Goal: Submit feedback/report problem: Submit feedback/report problem

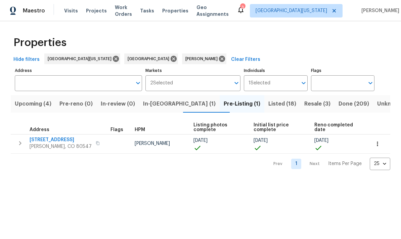
click at [279, 109] on button "Resale (3)" at bounding box center [317, 103] width 34 height 17
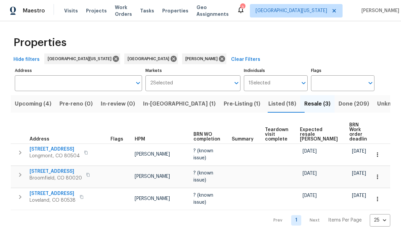
click at [36, 102] on span "Upcoming (4)" at bounding box center [33, 103] width 37 height 9
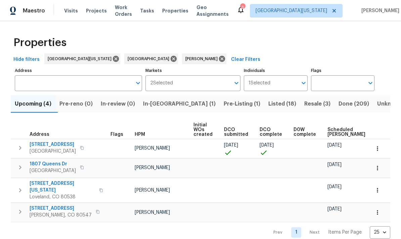
click at [279, 133] on span "Scheduled COE" at bounding box center [346, 131] width 38 height 9
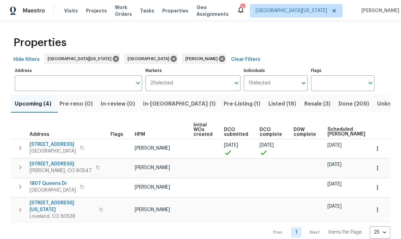
click at [268, 108] on span "Listed (18)" at bounding box center [282, 103] width 28 height 9
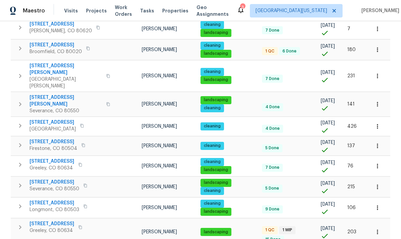
scroll to position [227, 0]
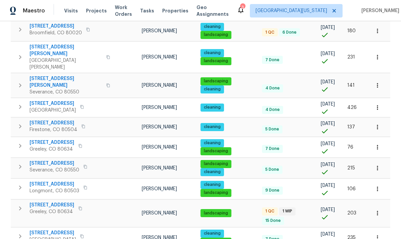
click at [42, 201] on span "5701 W 5th St" at bounding box center [52, 204] width 45 height 7
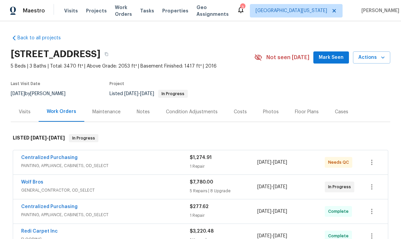
click at [372, 62] on button "Actions" at bounding box center [371, 57] width 37 height 12
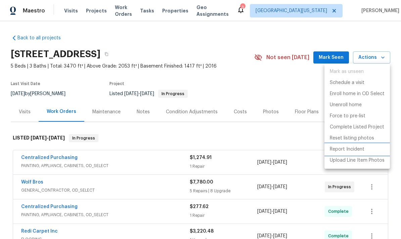
click at [355, 147] on p "Report Incident" at bounding box center [346, 149] width 35 height 7
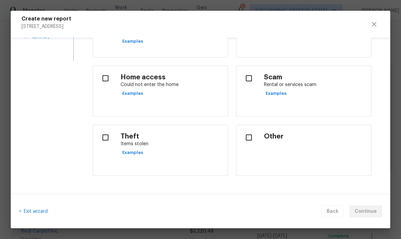
scroll to position [135, 0]
click at [251, 136] on input "checkbox" at bounding box center [249, 138] width 14 height 14
checkbox input "true"
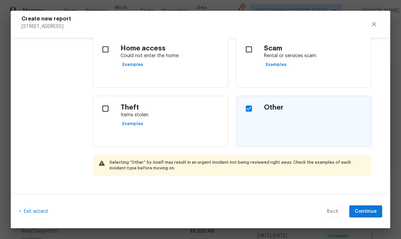
scroll to position [164, 0]
click at [370, 209] on span "Continue" at bounding box center [365, 211] width 22 height 8
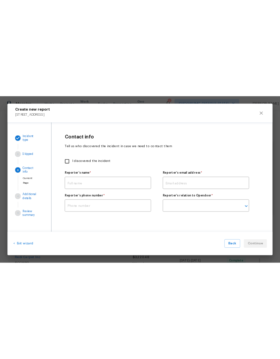
scroll to position [0, 0]
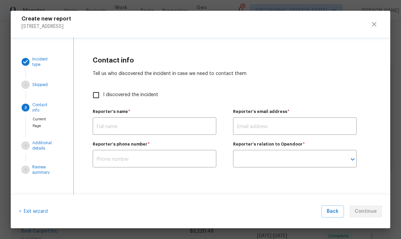
click at [100, 91] on input "I discovered the incident" at bounding box center [96, 95] width 14 height 14
checkbox input "true"
type input "[PERSON_NAME]"
type input "john.gonzalez@opendoor.com"
type input "Opendoor employee"
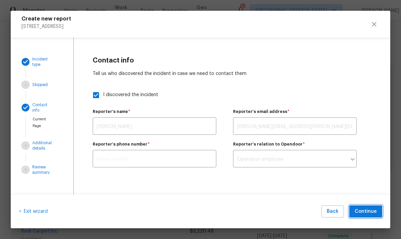
click at [370, 213] on span "Continue" at bounding box center [365, 211] width 22 height 8
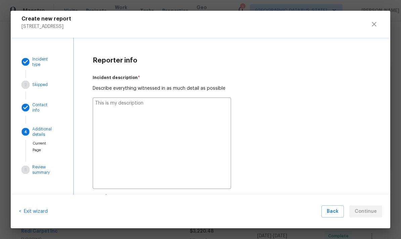
click at [105, 119] on textarea at bounding box center [162, 142] width 138 height 91
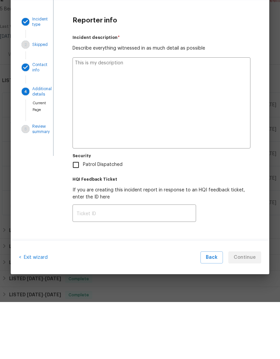
type textarea "x"
type textarea "O"
type textarea "x"
type textarea "Ou"
type textarea "x"
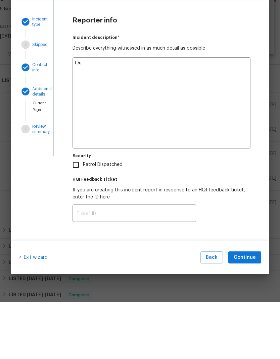
type textarea "Our"
type textarea "x"
type textarea "Our"
type textarea "x"
type textarea "Our G"
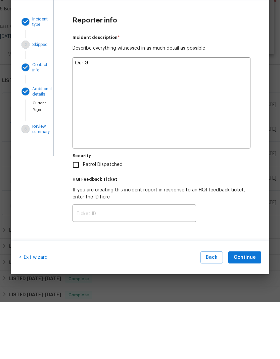
type textarea "x"
type textarea "Our GC"
type textarea "x"
type textarea "Our GC"
type textarea "x"
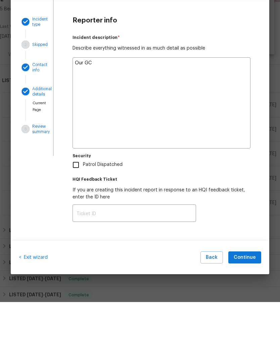
type textarea "Our GC w"
type textarea "x"
type textarea "Our GC wa"
type textarea "x"
type textarea "Our GC was"
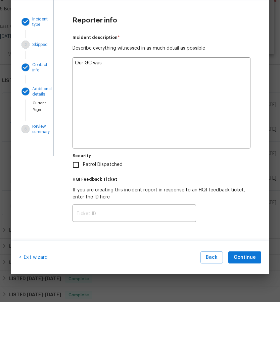
type textarea "x"
type textarea "Our GC was"
type textarea "x"
type textarea "Our GC was r"
type textarea "x"
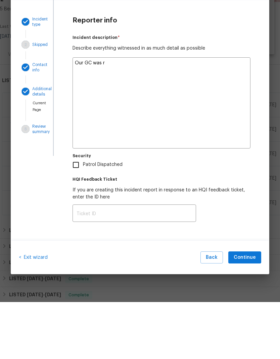
type textarea "Our GC was re"
type textarea "x"
type textarea "Our GC was ref"
type textarea "x"
type textarea "Our GC was refi"
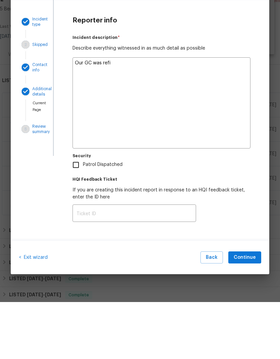
type textarea "x"
type textarea "Our GC was refis"
type textarea "x"
type textarea "Our GC was refiso"
type textarea "x"
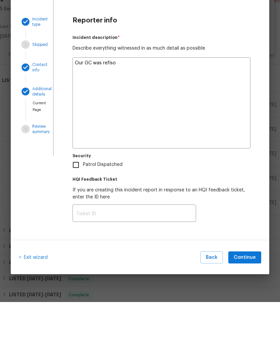
type textarea "Our GC was refisom"
type textarea "x"
type textarea "Our GC was refisomd"
type textarea "x"
type textarea "Our GC was refisom"
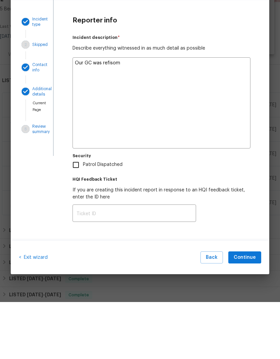
type textarea "x"
type textarea "Our GC was refiso"
type textarea "x"
type textarea "Our GC was refis"
type textarea "x"
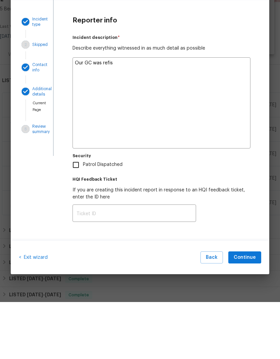
type textarea "Our GC was refi"
type textarea "x"
type textarea "Our GC was ref"
type textarea "x"
type textarea "Our GC was re"
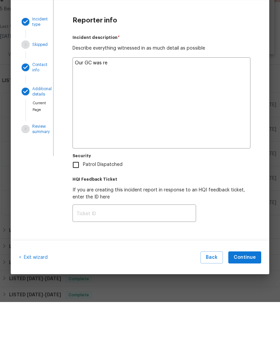
type textarea "x"
type textarea "Our GC was r"
type textarea "x"
type textarea "Our GC was"
type textarea "x"
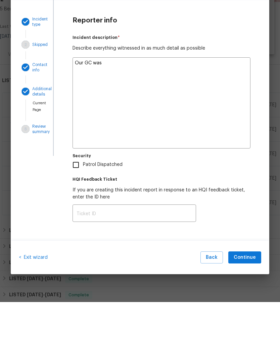
type textarea "Our GC was"
type textarea "x"
type textarea "Our GC wa"
type textarea "x"
type textarea "Our GC w"
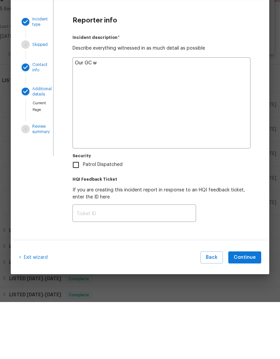
type textarea "x"
type textarea "Our GC"
type textarea "x"
type textarea "Our GC i"
type textarea "x"
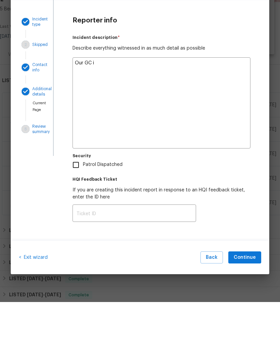
type textarea "Our GC is"
type textarea "x"
type textarea "Our GC is"
type textarea "x"
type textarea "Our GC is i"
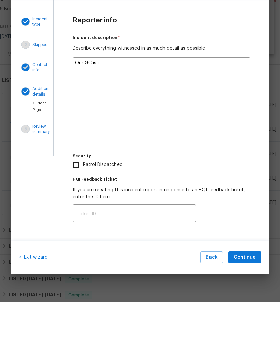
type textarea "x"
type textarea "Our GC is in"
type textarea "x"
type textarea "Our GC is in"
type textarea "x"
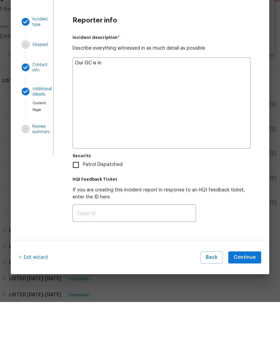
type textarea "Our GC is in p"
type textarea "x"
type textarea "Our GC is in pr"
type textarea "x"
type textarea "Our GC is in pro"
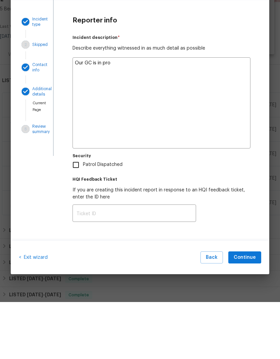
type textarea "x"
type textarea "Our GC is in proc"
type textarea "x"
type textarea "Our GC is in proce"
type textarea "x"
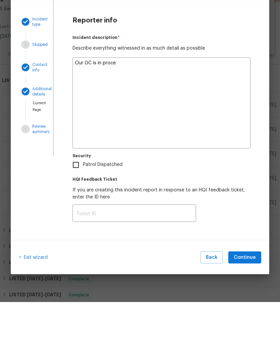
type textarea "Our GC is in procee"
type textarea "x"
type textarea "Our GC is in procees"
type textarea "x"
type textarea "Our GC is in process"
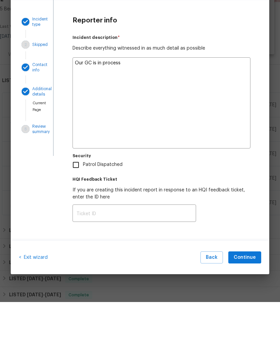
type textarea "x"
type textarea "Our GC is in process"
type textarea "x"
type textarea "Our GC is in process o"
type textarea "x"
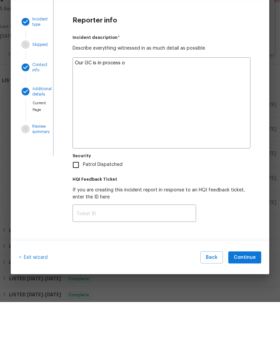
type textarea "Our GC is in process od"
type textarea "x"
type textarea "Our GC is in process of"
type textarea "x"
type textarea "Our GC is in process of"
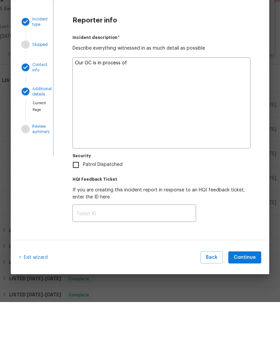
type textarea "x"
type textarea "Our GC is in process of r"
type textarea "x"
type textarea "Our GC is in process of re"
type textarea "x"
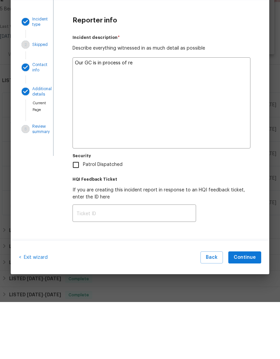
type textarea "Our GC is in process of ref"
type textarea "x"
type textarea "Our GC is in process of refi"
type textarea "x"
type textarea "Our GC is in process of refin"
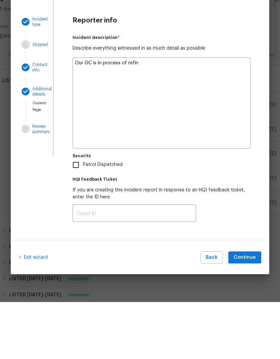
type textarea "x"
type textarea "Our GC is in process of refini"
type textarea "x"
type textarea "Our GC is in process of refinis"
type textarea "x"
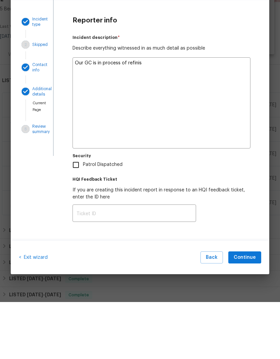
type textarea "Our GC is in process of refinish"
type textarea "x"
type textarea "Our GC is in process of refinishi"
type textarea "x"
type textarea "Our GC is in process of refinishim"
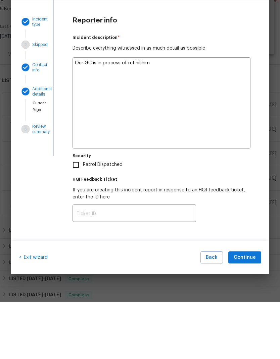
type textarea "x"
type textarea "Our GC is in process of refinishing"
type textarea "x"
type textarea "Our GC is in process of refinishing"
type textarea "x"
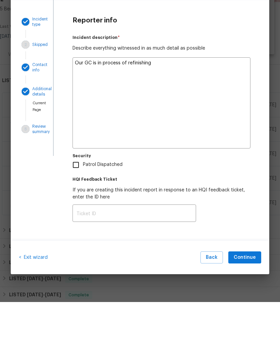
type textarea "Our GC is in process of refinishing w"
type textarea "x"
type textarea "Our GC is in process of refinishing wo"
type textarea "x"
type textarea "Our GC is in process of refinishing woo"
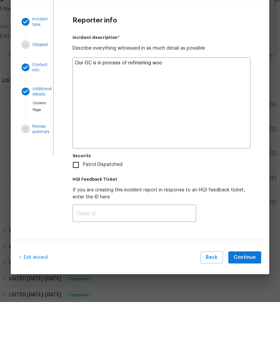
type textarea "x"
type textarea "Our GC is in process of refinishing wood"
type textarea "x"
type textarea "Our GC is in process of refinishing wood"
type textarea "x"
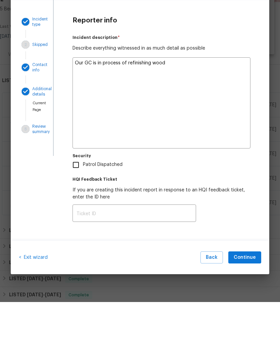
type textarea "Our GC is in process of refinishing wood"
type textarea "x"
type textarea "Our GC is in process of refinishing woo"
type textarea "x"
type textarea "Our GC is in process of refinishing wo"
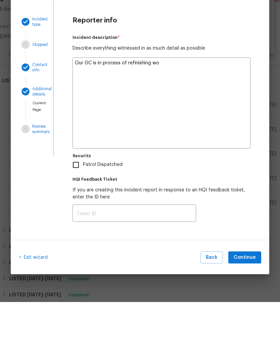
type textarea "x"
type textarea "Our GC is in process of refinishing w"
type textarea "x"
type textarea "Our GC is in process of refinishing"
type textarea "x"
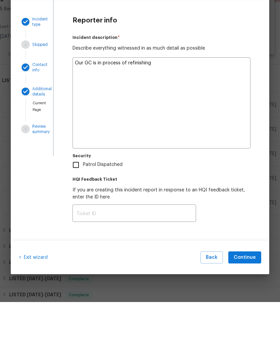
type textarea "Our GC is in process of refinishing"
type textarea "x"
type textarea "Our GC is in process of refinishing"
type textarea "x"
type textarea "Our GC is in process of refinishing h"
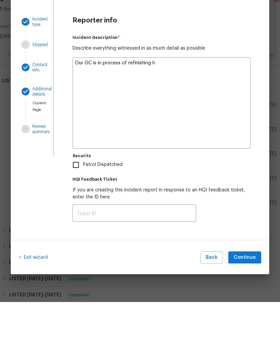
type textarea "x"
type textarea "Our GC is in process of refinishing ha"
type textarea "x"
type textarea "Our GC is in process of refinishing har"
type textarea "x"
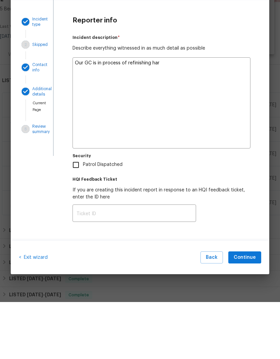
type textarea "Our GC is in process of refinishing hard"
type textarea "x"
type textarea "Our GC is in process of refinishing hardw"
type textarea "x"
type textarea "Our GC is in process of refinishing hardwood"
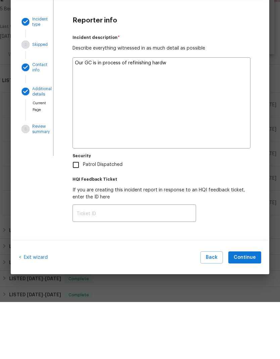
type textarea "x"
type textarea "Our GC is in process of refinishing hardwood"
type textarea "x"
type textarea "Our GC is in process of refinishing hardwood floors"
type textarea "x"
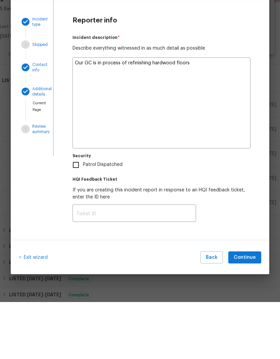
type textarea "Our GC is in process of refinishing hardwood floors"
type textarea "x"
type textarea "Our GC is in process of refinishing hardwood floors w"
type textarea "x"
type textarea "Our GC is in process of refinishing hardwood floors wh"
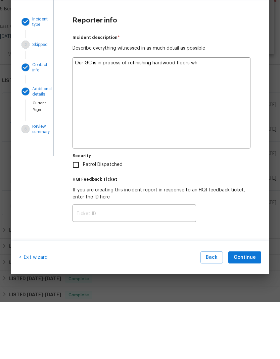
type textarea "x"
type textarea "Our GC is in process of refinishing hardwood floors whe"
type textarea "x"
type textarea "Our GC is in process of refinishing hardwood floors when"
type textarea "x"
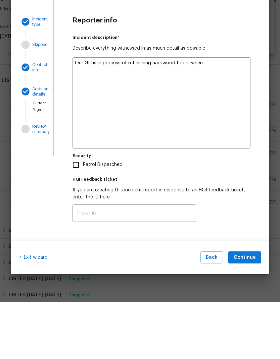
type textarea "Our GC is in process of refinishing hardwood floors whe"
type textarea "x"
type textarea "Our GC is in process of refinishing hardwood floors wh"
type textarea "x"
type textarea "Our GC is in process of refinishing hardwood floors w"
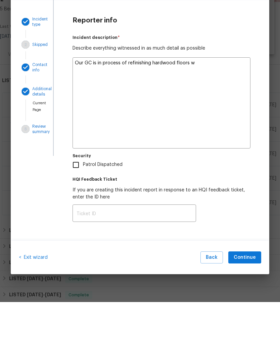
type textarea "x"
type textarea "Our GC is in process of refinishing hardwood floors"
type textarea "x"
type textarea "Our GC is in process of refinishing hardwood floors"
type textarea "x"
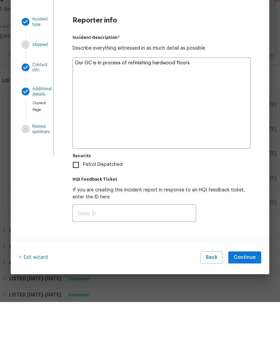
type textarea "Our GC is in process of refinishing hardwood floors."
type textarea "x"
type textarea "Our GC is in process of refinishing hardwood floors."
type textarea "x"
type textarea "Our GC is in process of refinishing hardwood floors."
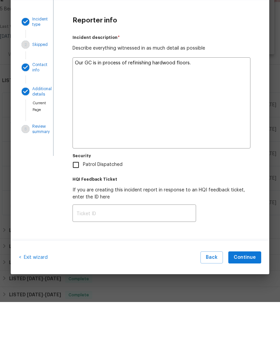
type textarea "x"
type textarea "Our GC is in process of refinishing hardwood floors. T"
type textarea "x"
type textarea "Our GC is in process of refinishing hardwood floors. Th"
type textarea "x"
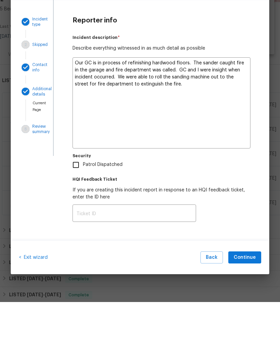
click at [217, 114] on textarea "Our GC is in process of refinishing hardwood floors. The sander caught fire in …" at bounding box center [161, 159] width 178 height 91
click at [162, 114] on textarea "Our GC is in process of refinishing hardwood floors. The sander caught fire in …" at bounding box center [161, 159] width 178 height 91
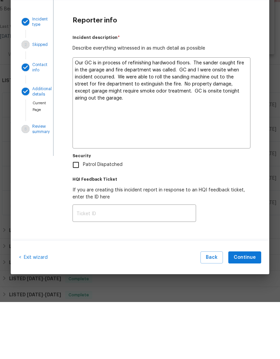
click at [78, 114] on textarea "Our GC is in process of refinishing hardwood floors. The sander caught fire in …" at bounding box center [161, 159] width 178 height 91
click at [87, 114] on textarea "Our GC is in process of refinishing hardwood floors. The sander caught fire in …" at bounding box center [161, 159] width 178 height 91
click at [239, 118] on textarea "Our GC is in process of refinishing hardwood floors. The sander caught fire in …" at bounding box center [161, 159] width 178 height 91
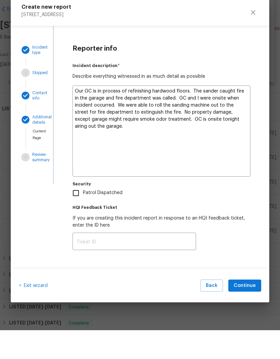
click at [245, 114] on textarea "Our GC is in process of refinishing hardwood floors. The sander caught fire in …" at bounding box center [161, 159] width 178 height 91
click at [243, 114] on textarea "Our GC is in process of refinishing hardwood floors. The sander caught fire in …" at bounding box center [161, 159] width 178 height 91
click at [142, 114] on textarea "Our GC is in process of refinishing hardwood floors. The sander caught fire whi…" at bounding box center [161, 159] width 178 height 91
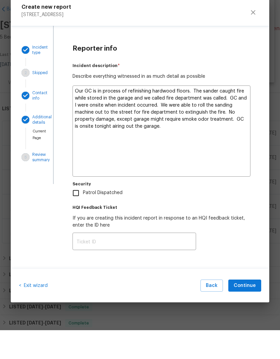
click at [233, 114] on textarea "Our GC is in process of refinishing hardwood floors. The sander caught fire whi…" at bounding box center [161, 159] width 178 height 91
click at [232, 114] on textarea "Our GC is in process of refinishing hardwood floors. The sander caught fire whi…" at bounding box center [161, 159] width 178 height 91
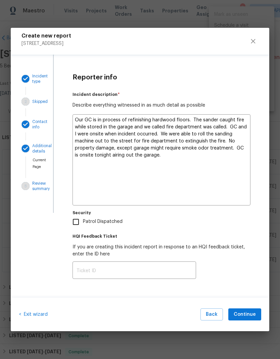
click at [86, 125] on textarea "Our GC is in process of refinishing hardwood floors. The sander caught fire whi…" at bounding box center [161, 159] width 178 height 91
click at [85, 125] on textarea "Our GC is in process of refinishing hardwood floors. The sander caught fire whi…" at bounding box center [161, 159] width 178 height 91
paste textarea "GC and I were onsite reviewing stain color this evening when we smelled smoke c…"
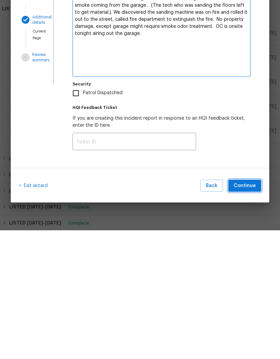
click at [250, 263] on span "Continue" at bounding box center [245, 315] width 22 height 8
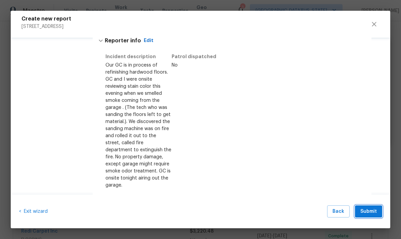
scroll to position [207, 0]
click at [372, 216] on button "Submit" at bounding box center [368, 211] width 27 height 12
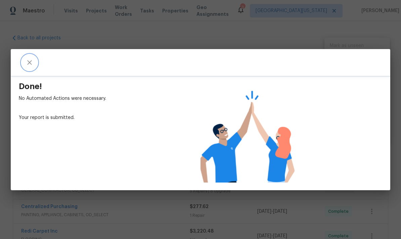
click at [25, 64] on button "close" at bounding box center [29, 62] width 16 height 16
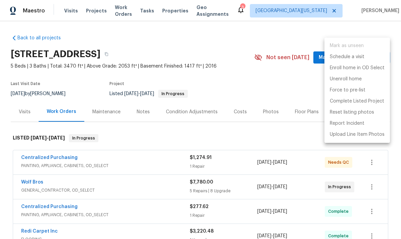
click at [300, 68] on div at bounding box center [200, 119] width 401 height 239
